Goal: Task Accomplishment & Management: Manage account settings

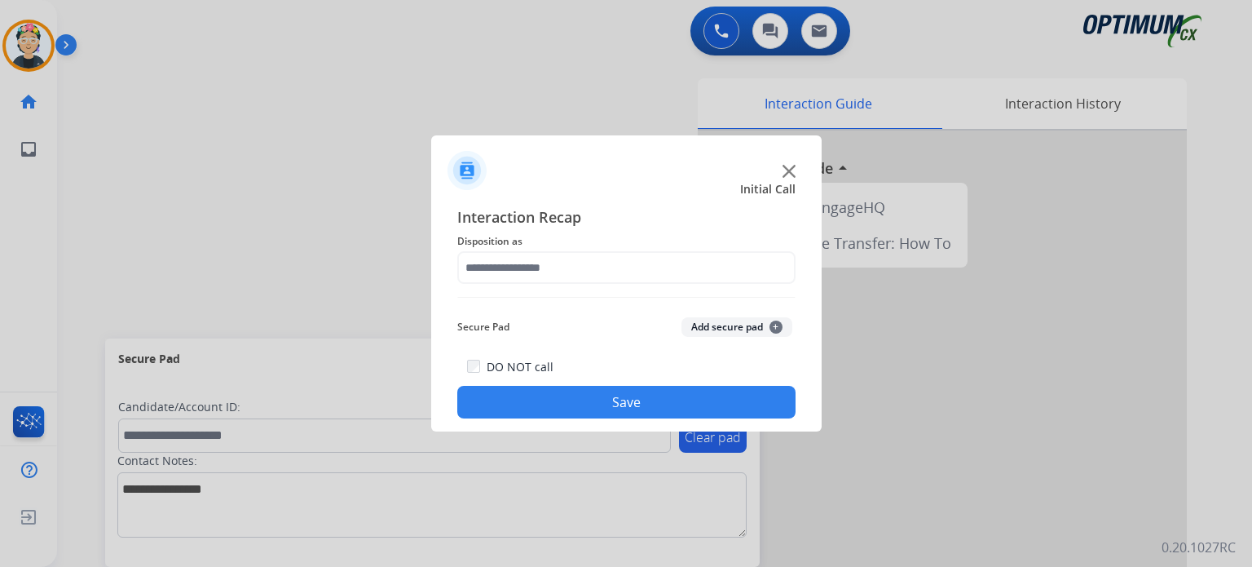
click at [791, 175] on img at bounding box center [789, 171] width 13 height 13
click at [790, 174] on img at bounding box center [789, 171] width 13 height 13
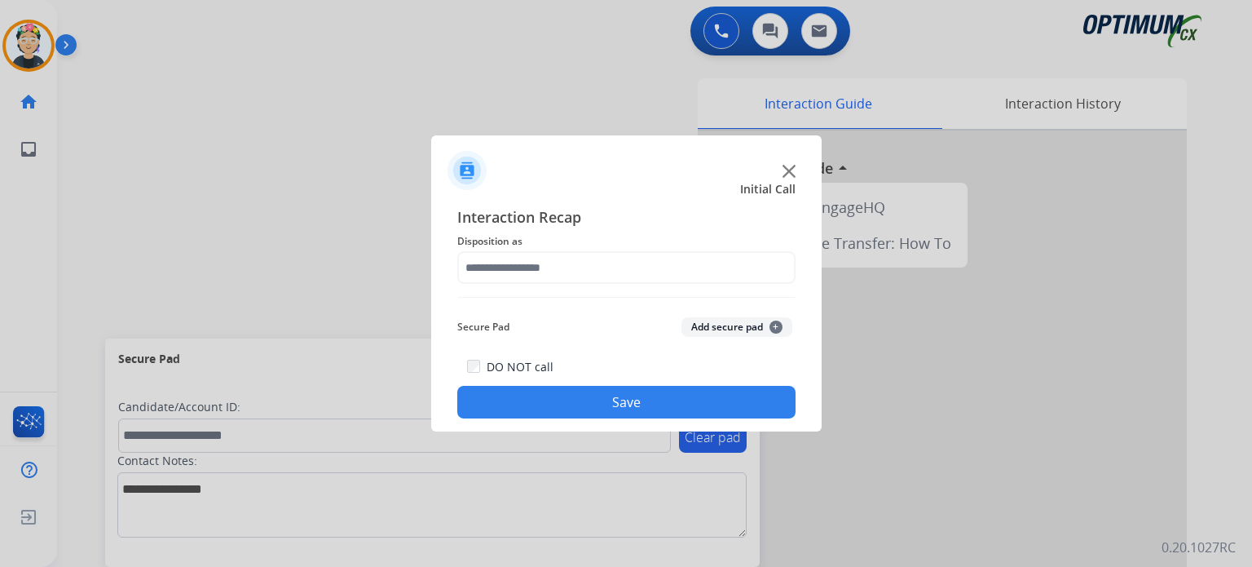
click at [790, 174] on img at bounding box center [789, 171] width 13 height 13
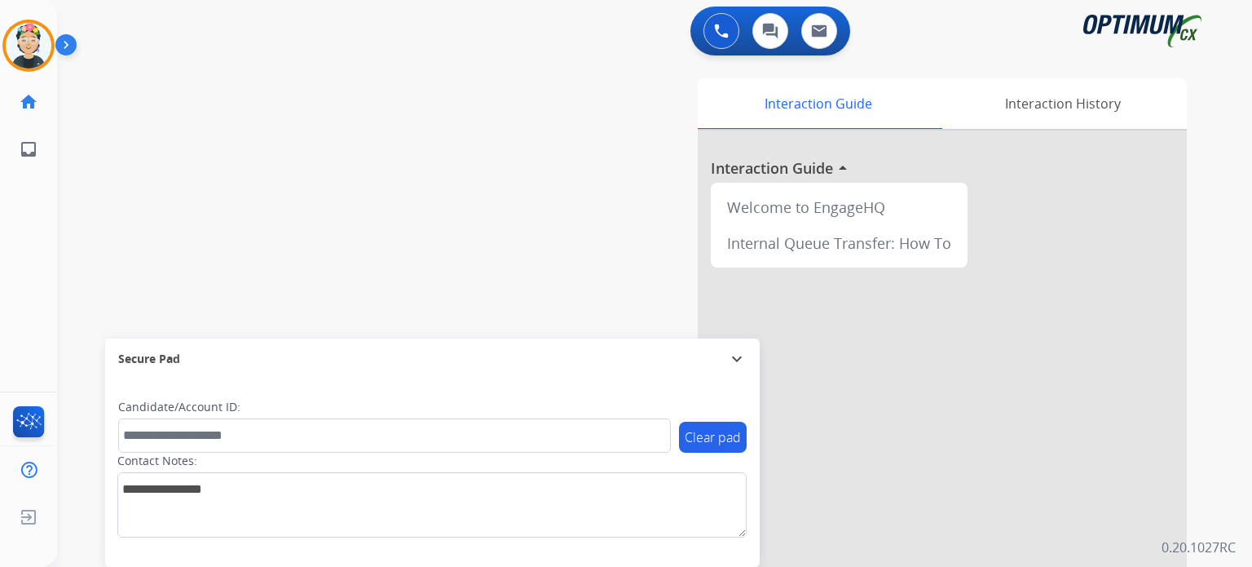
click at [790, 174] on div at bounding box center [942, 434] width 489 height 608
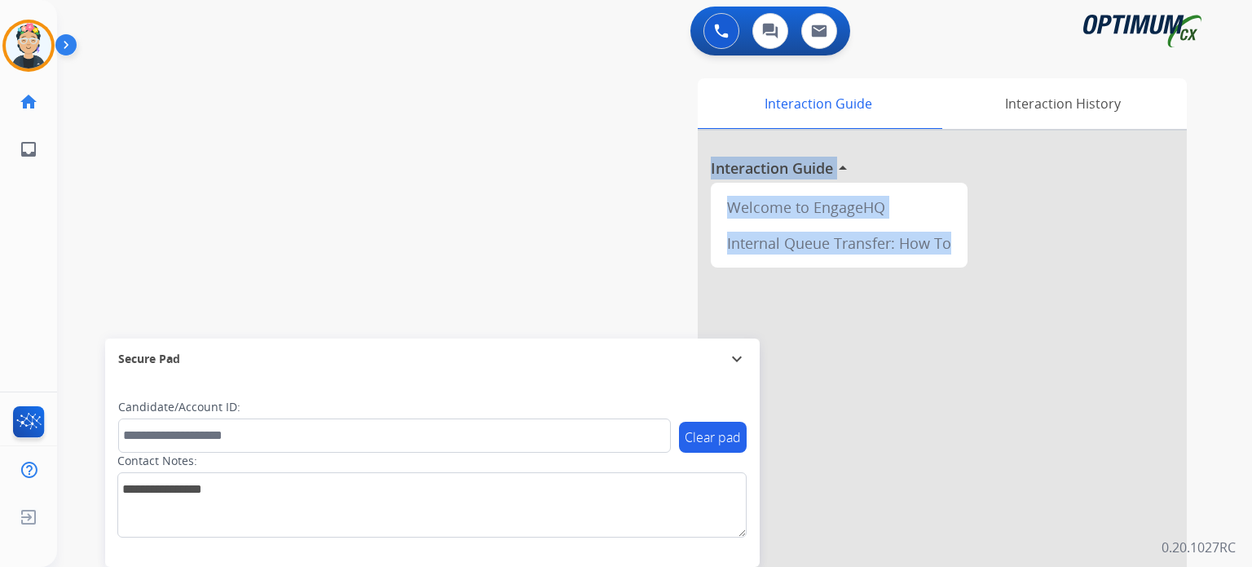
click at [790, 173] on h3 "Interaction Guide" at bounding box center [772, 168] width 122 height 23
drag, startPoint x: 27, startPoint y: 55, endPoint x: 43, endPoint y: 68, distance: 20.9
click at [28, 56] on img at bounding box center [29, 46] width 46 height 46
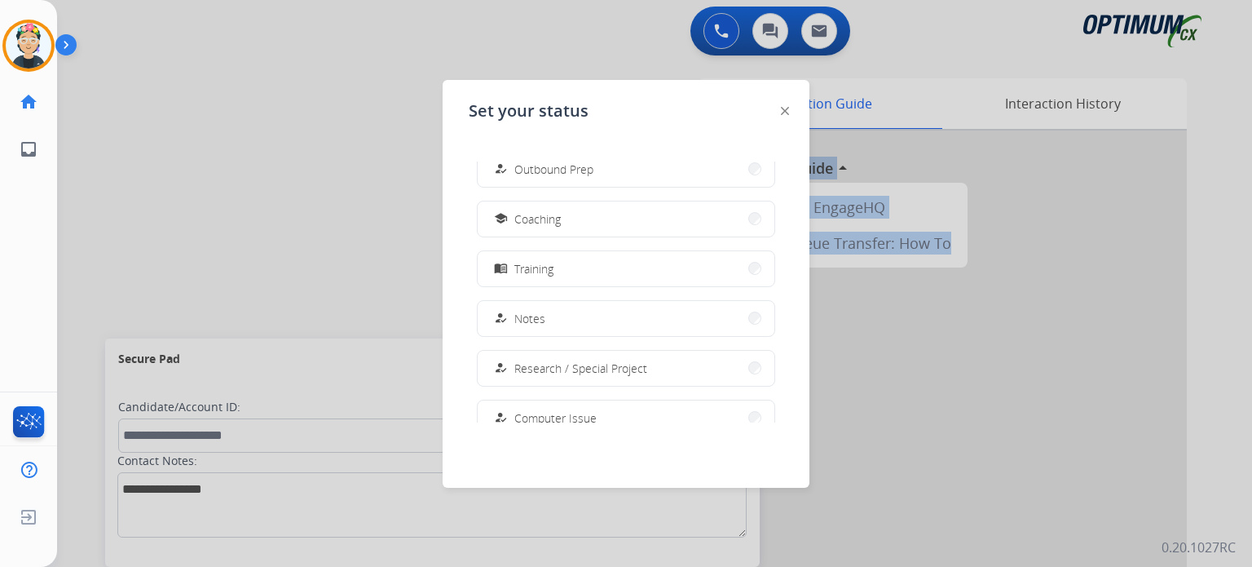
scroll to position [406, 0]
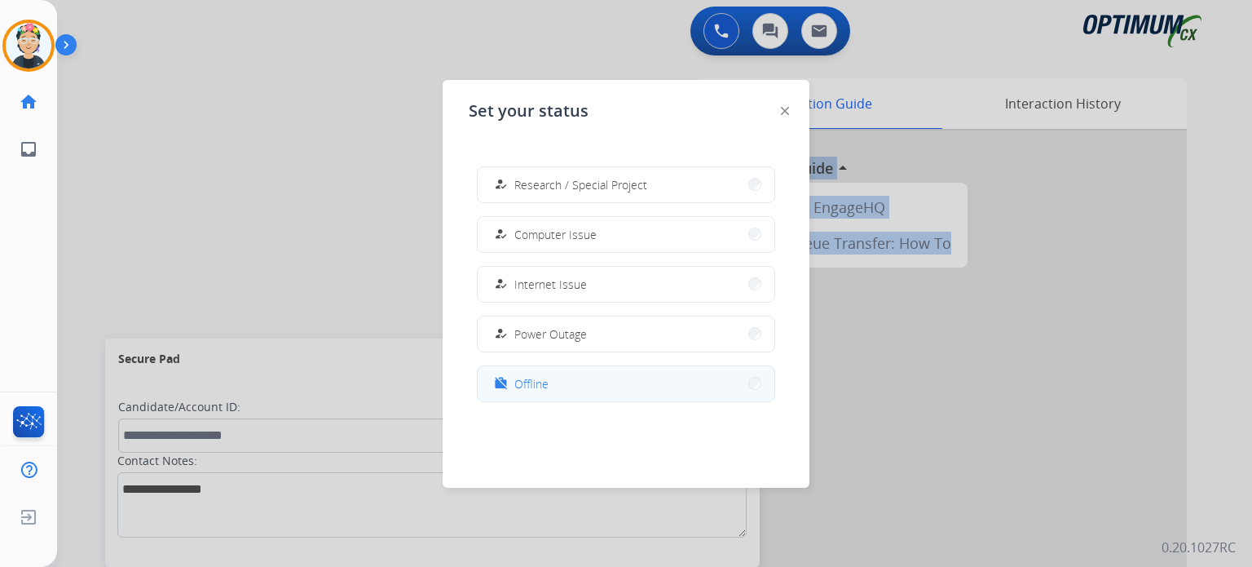
click at [617, 379] on button "work_off Offline" at bounding box center [626, 383] width 297 height 35
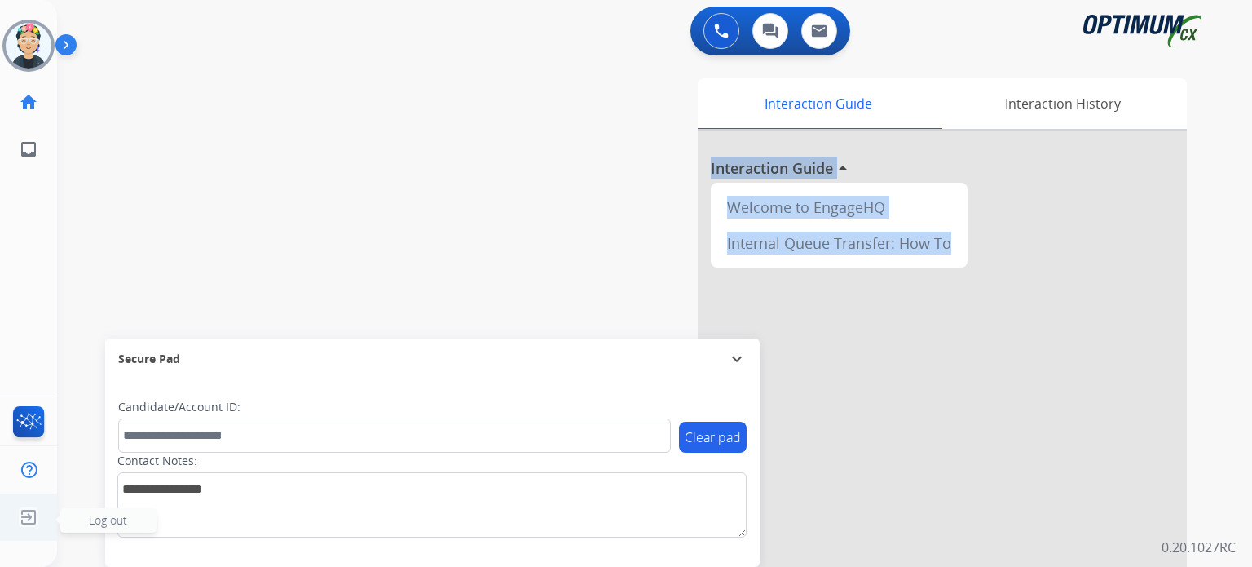
click at [39, 518] on img at bounding box center [28, 516] width 29 height 31
